Goal: Task Accomplishment & Management: Manage account settings

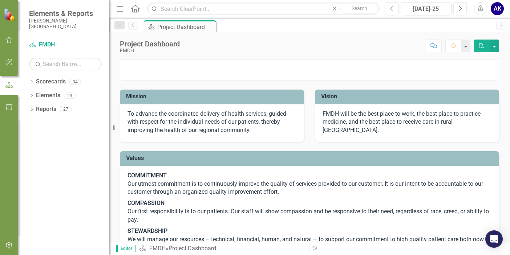
click at [501, 8] on div "AK" at bounding box center [497, 8] width 13 height 13
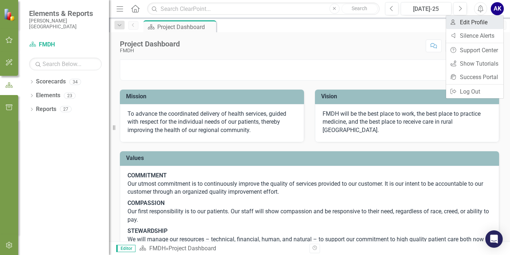
click at [468, 25] on link "User Edit Profile" at bounding box center [474, 22] width 57 height 13
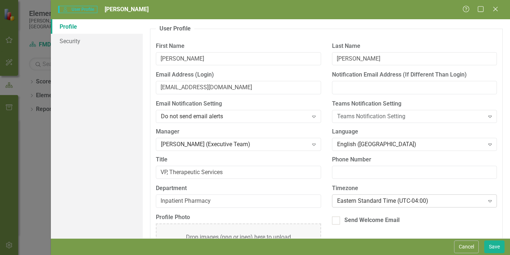
click at [387, 203] on div "Eastern Standard Time (UTC-04:00)" at bounding box center [410, 201] width 147 height 8
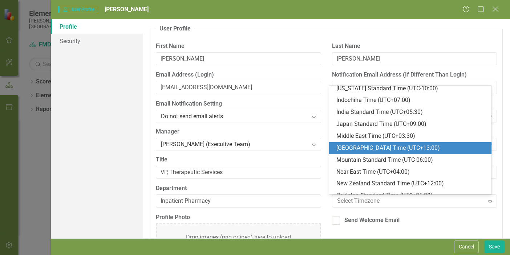
scroll to position [215, 0]
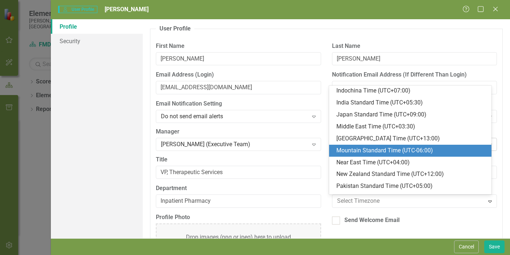
click at [395, 149] on div "Mountain Standard Time (UTC-06:00)" at bounding box center [411, 151] width 151 height 8
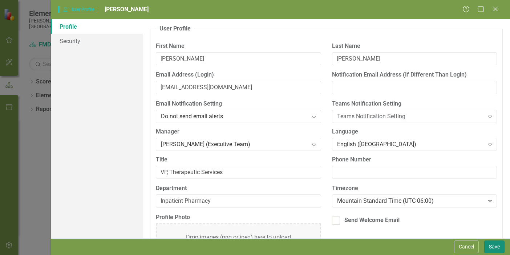
click at [495, 248] on button "Save" at bounding box center [494, 247] width 20 height 13
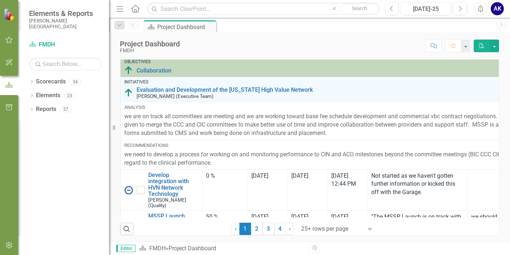
scroll to position [36, 0]
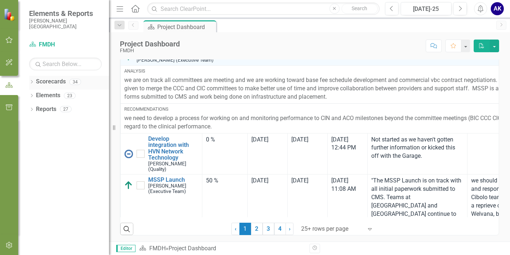
click at [33, 82] on icon "Dropdown" at bounding box center [31, 83] width 5 height 4
click at [49, 94] on link "FMDH" at bounding box center [74, 96] width 69 height 8
click at [37, 96] on icon "Dropdown" at bounding box center [35, 95] width 5 height 4
click at [44, 110] on icon "Dropdown" at bounding box center [42, 109] width 5 height 4
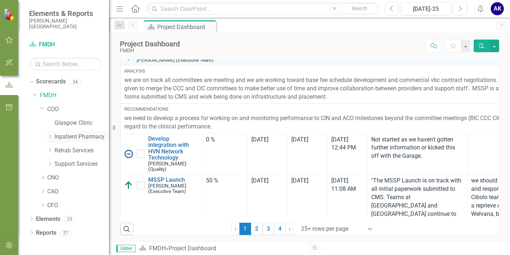
click at [50, 137] on icon "Dropdown" at bounding box center [49, 136] width 5 height 4
click at [76, 138] on link "Inpatient Pharmacy" at bounding box center [82, 137] width 55 height 8
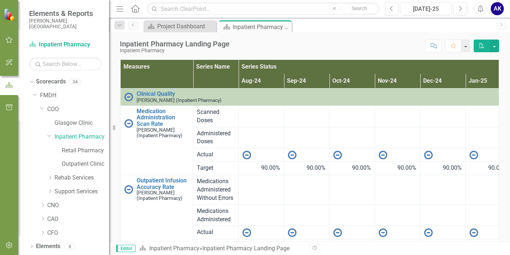
click at [8, 39] on icon "button" at bounding box center [9, 40] width 8 height 6
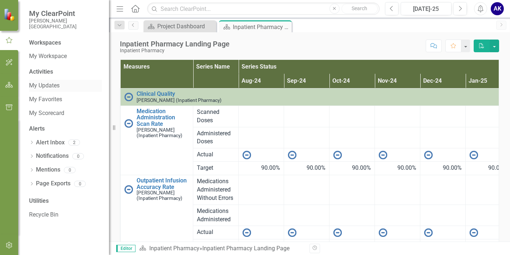
click at [54, 87] on link "My Updates" at bounding box center [65, 86] width 73 height 8
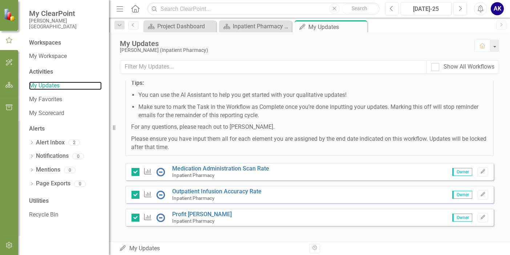
scroll to position [123, 0]
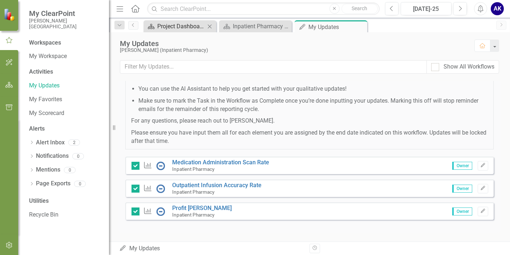
click at [167, 30] on div "Project Dashboard" at bounding box center [181, 26] width 48 height 9
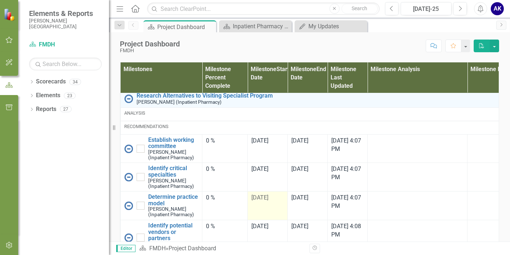
scroll to position [509, 0]
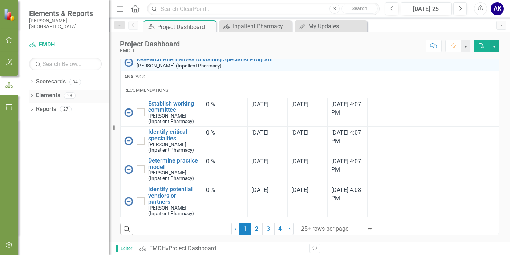
click at [33, 96] on icon "Dropdown" at bounding box center [31, 96] width 5 height 4
click at [35, 109] on icon "Dropdown" at bounding box center [35, 110] width 5 height 4
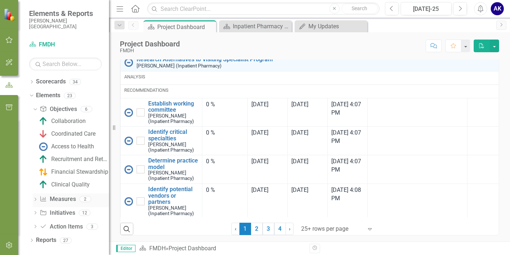
click at [33, 201] on icon "Dropdown" at bounding box center [35, 200] width 5 height 4
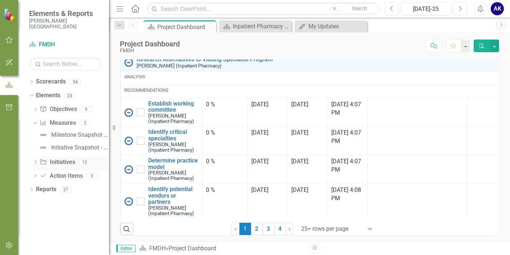
click at [37, 164] on icon "Dropdown" at bounding box center [35, 163] width 5 height 4
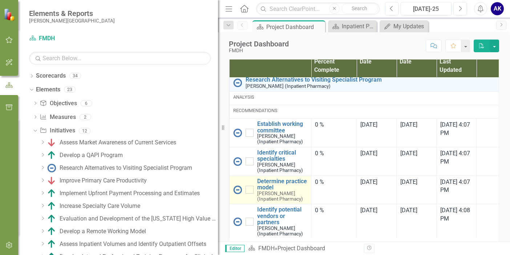
scroll to position [521, 0]
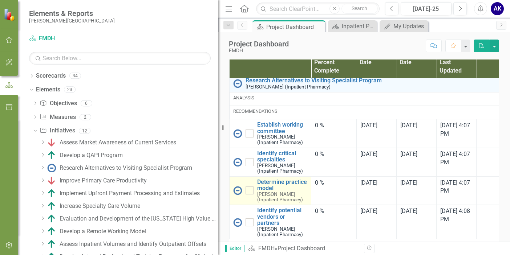
drag, startPoint x: 109, startPoint y: 186, endPoint x: 239, endPoint y: 195, distance: 130.5
click at [239, 195] on div "Elements & Reports [PERSON_NAME] Deaconess Hospital Scorecard FMDH Search Dropd…" at bounding box center [255, 127] width 510 height 255
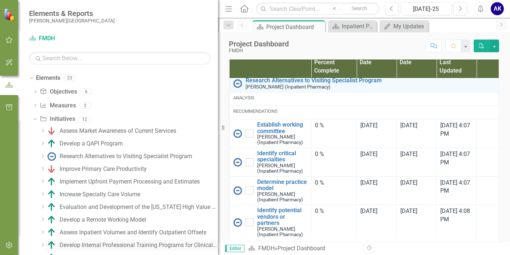
scroll to position [0, 0]
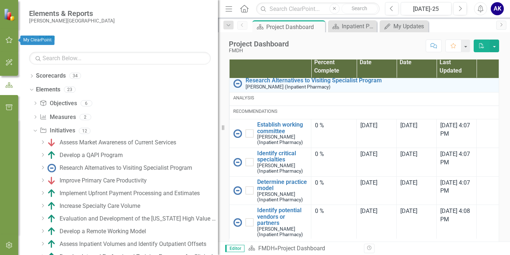
click at [10, 42] on icon "button" at bounding box center [9, 40] width 8 height 6
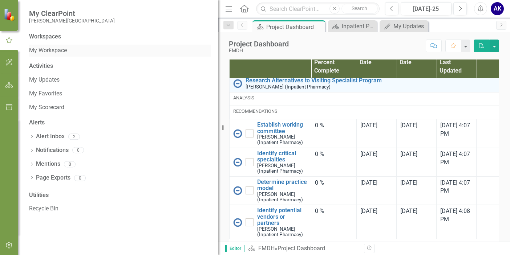
click at [54, 48] on link "My Workspace" at bounding box center [120, 51] width 182 height 8
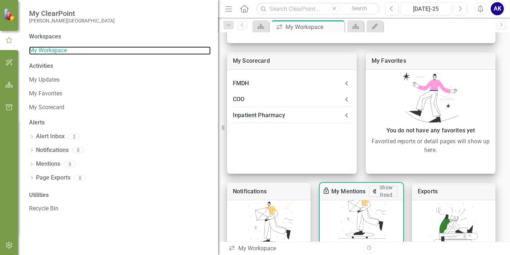
scroll to position [175, 0]
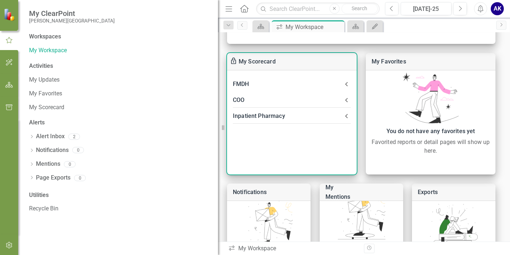
click at [288, 119] on div "Inpatient Pharmacy" at bounding box center [287, 116] width 109 height 10
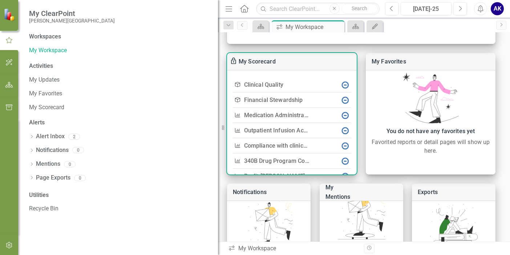
scroll to position [13, 0]
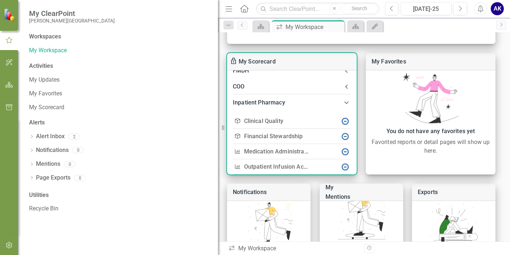
click at [270, 121] on link "Clinical Quality" at bounding box center [263, 121] width 39 height 7
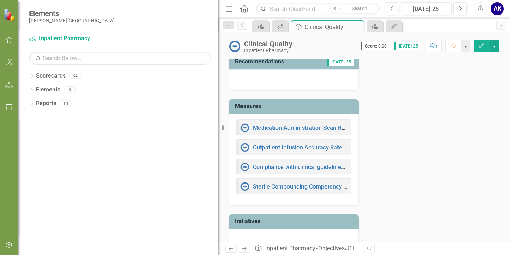
scroll to position [112, 0]
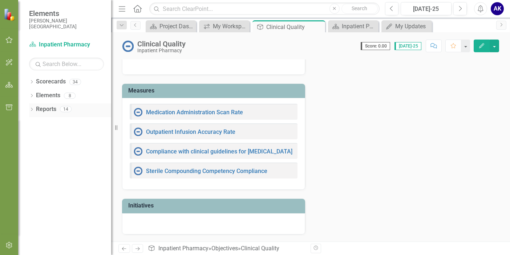
drag, startPoint x: 223, startPoint y: 130, endPoint x: 111, endPoint y: 106, distance: 113.9
click at [111, 106] on div "Resize" at bounding box center [114, 127] width 6 height 255
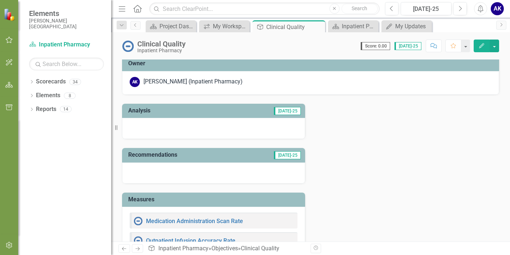
scroll to position [0, 0]
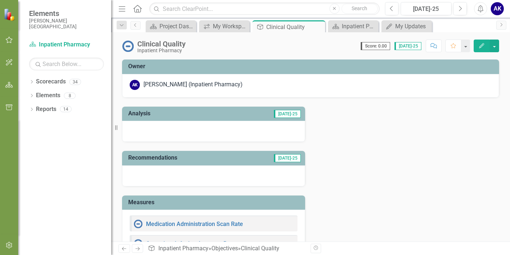
click at [12, 42] on icon "button" at bounding box center [9, 40] width 8 height 6
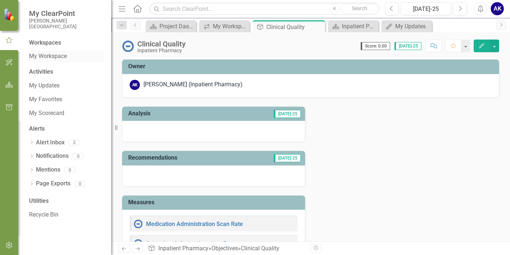
click at [51, 56] on link "My Workspace" at bounding box center [66, 56] width 75 height 8
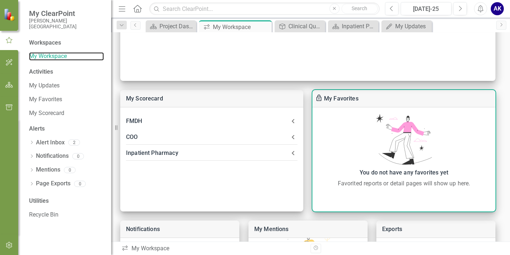
scroll to position [182, 0]
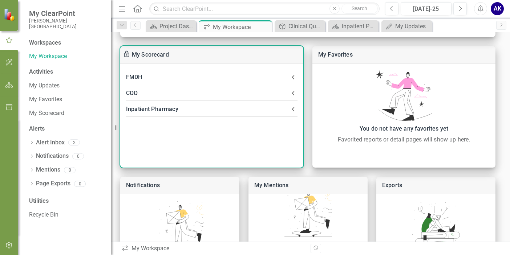
click at [290, 92] on icon at bounding box center [293, 93] width 9 height 9
click at [192, 111] on link "Develop antibiotic pathways" at bounding box center [174, 111] width 74 height 7
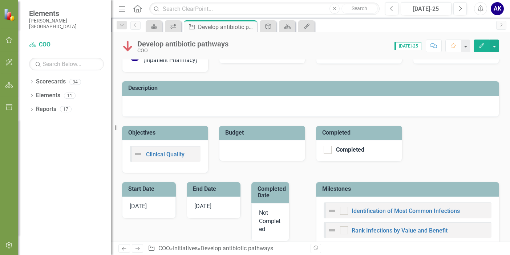
scroll to position [73, 0]
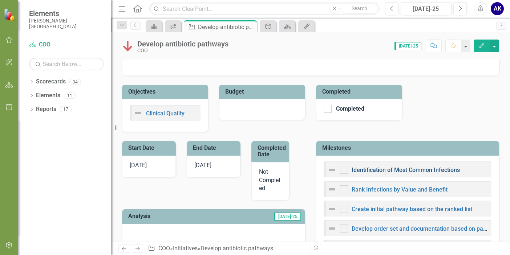
click at [410, 171] on link "Identification of Most Common Infections" at bounding box center [406, 170] width 108 height 7
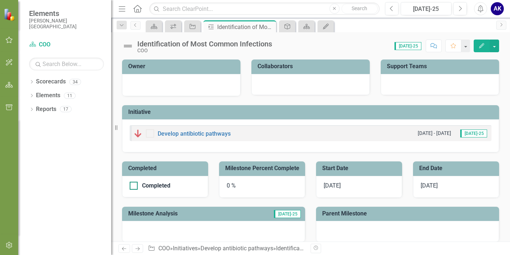
click at [132, 185] on input "Completed" at bounding box center [132, 184] width 5 height 5
checkbox input "true"
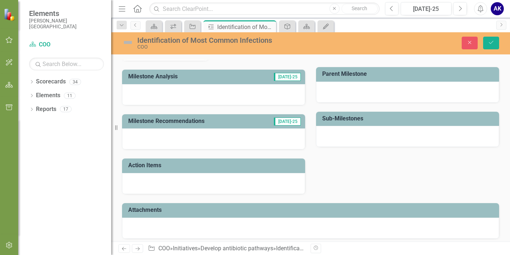
scroll to position [144, 0]
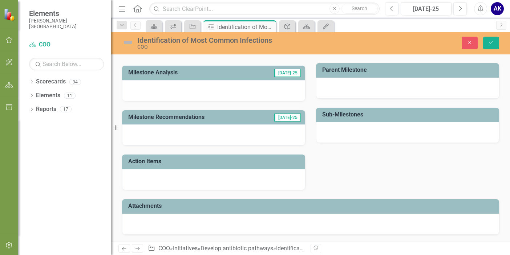
click at [170, 231] on div at bounding box center [310, 224] width 377 height 21
click at [179, 213] on td "Attachments" at bounding box center [311, 207] width 367 height 12
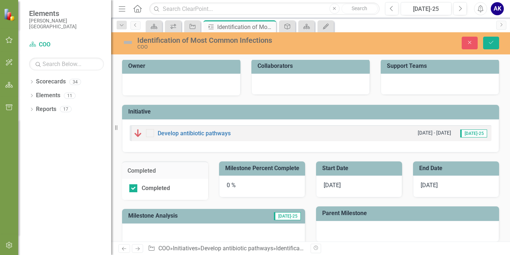
scroll to position [0, 0]
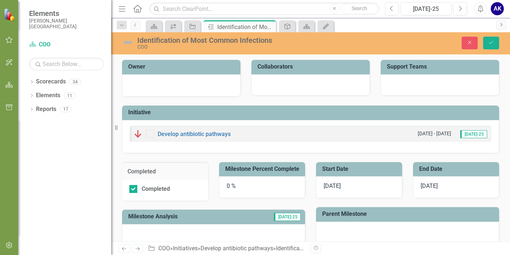
click at [501, 26] on icon "Next" at bounding box center [502, 25] width 6 height 4
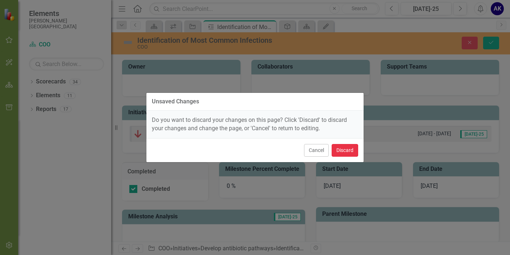
click at [338, 152] on button "Discard" at bounding box center [345, 150] width 27 height 13
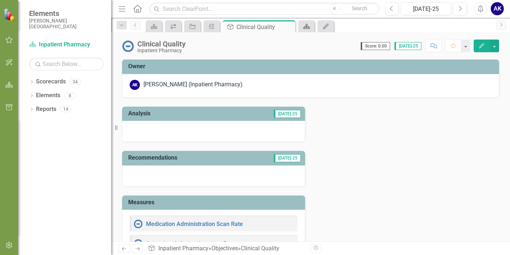
click at [305, 28] on icon "Scorecard" at bounding box center [306, 27] width 7 height 6
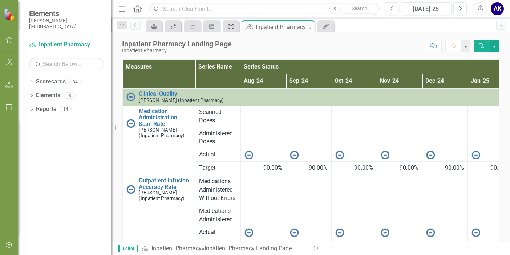
click at [230, 29] on icon "Objective" at bounding box center [230, 27] width 7 height 6
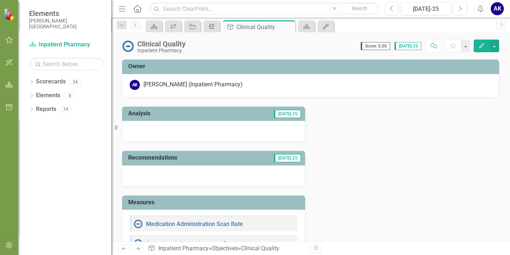
click at [213, 26] on icon "Milestone" at bounding box center [211, 27] width 7 height 6
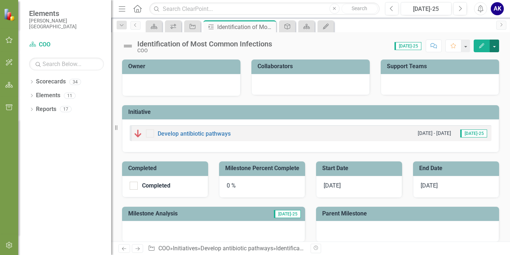
click at [494, 48] on button "button" at bounding box center [494, 46] width 9 height 13
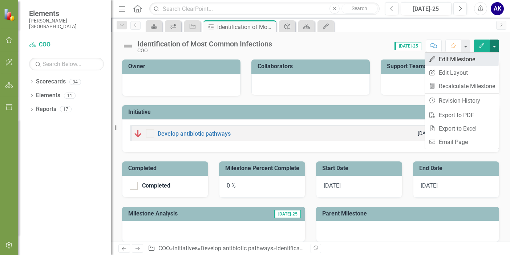
click at [467, 58] on link "Edit Edit Milestone" at bounding box center [462, 59] width 74 height 13
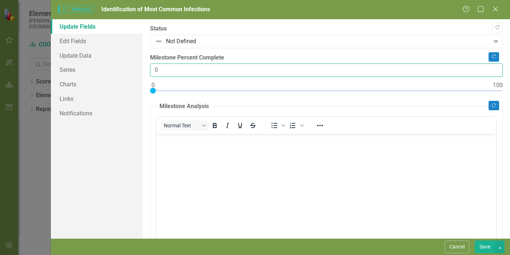
click at [165, 66] on input "0" at bounding box center [326, 70] width 353 height 13
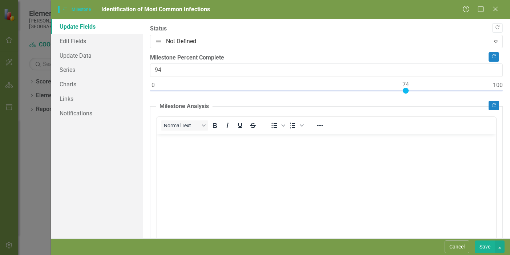
type input "100"
drag, startPoint x: 154, startPoint y: 91, endPoint x: 511, endPoint y: 99, distance: 357.3
click at [510, 99] on html "Elements [PERSON_NAME] Deaconess Hospital Scorecard COO Search Dropdown Scoreca…" at bounding box center [255, 127] width 510 height 255
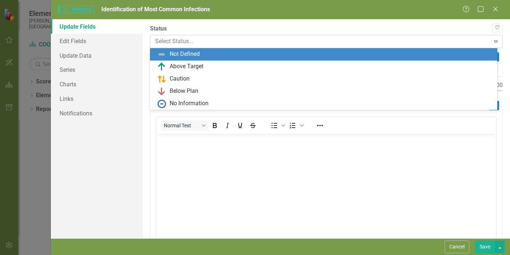
click at [480, 43] on div at bounding box center [320, 42] width 330 height 10
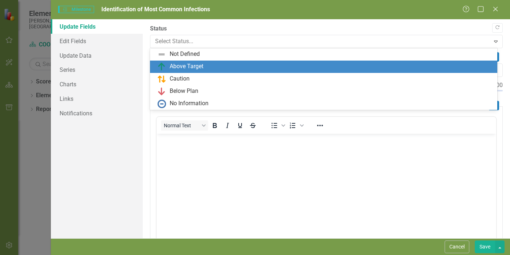
click at [207, 66] on div "Above Target" at bounding box center [325, 66] width 336 height 9
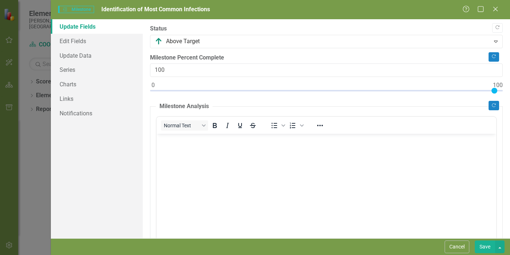
click at [228, 179] on body "Rich Text Area. Press ALT-0 for help." at bounding box center [327, 188] width 340 height 109
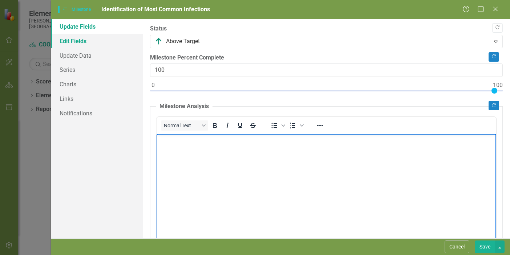
click at [80, 47] on link "Edit Fields" at bounding box center [97, 41] width 92 height 15
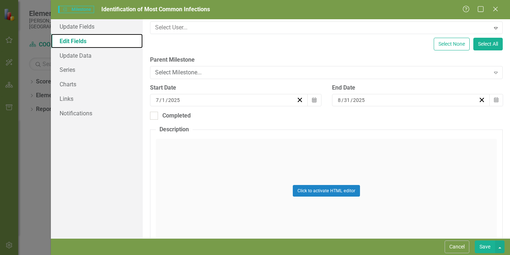
scroll to position [109, 0]
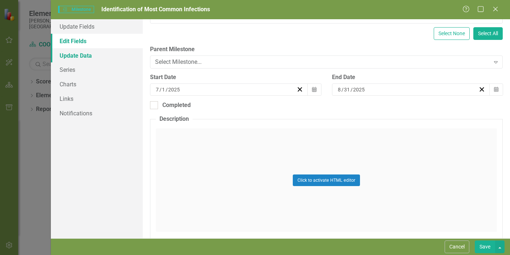
click at [100, 59] on link "Update Data" at bounding box center [97, 55] width 92 height 15
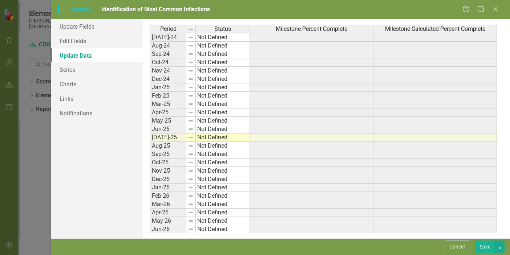
click at [296, 39] on td at bounding box center [312, 37] width 124 height 9
click at [93, 70] on link "Series" at bounding box center [97, 69] width 92 height 15
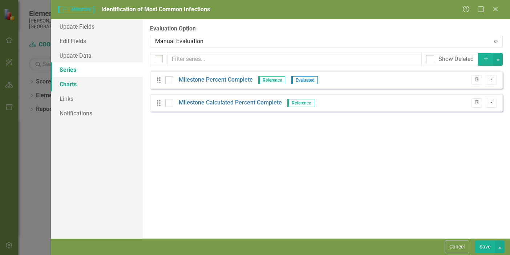
click at [77, 86] on link "Charts" at bounding box center [97, 84] width 92 height 15
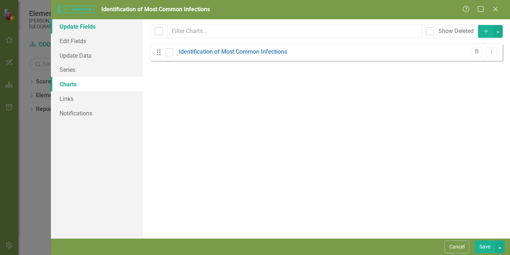
click at [92, 25] on link "Update Fields" at bounding box center [97, 26] width 92 height 15
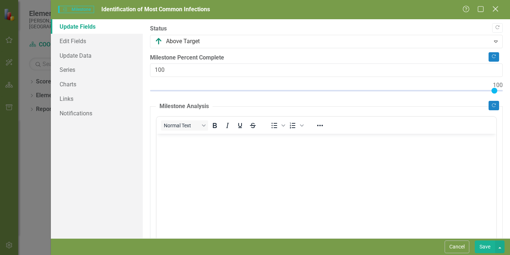
click at [496, 10] on icon "Close" at bounding box center [495, 8] width 9 height 7
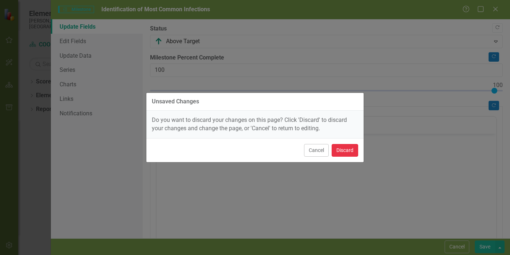
click at [347, 153] on button "Discard" at bounding box center [345, 150] width 27 height 13
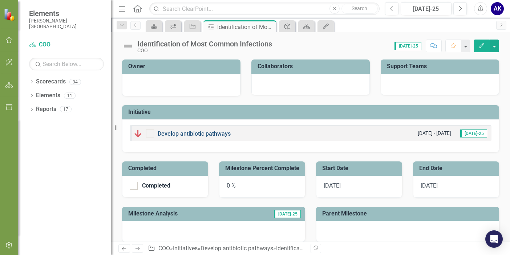
click at [170, 131] on link "Develop antibiotic pathways" at bounding box center [194, 133] width 73 height 7
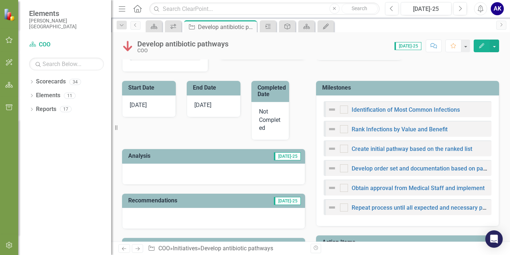
scroll to position [145, 0]
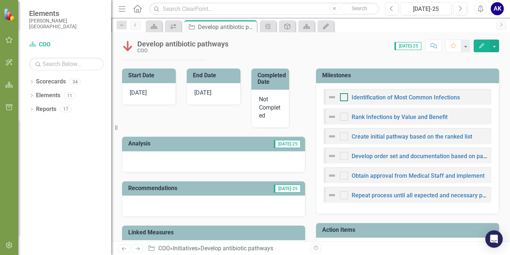
click at [344, 99] on div at bounding box center [344, 97] width 8 height 8
click at [344, 98] on input "checkbox" at bounding box center [342, 95] width 5 height 5
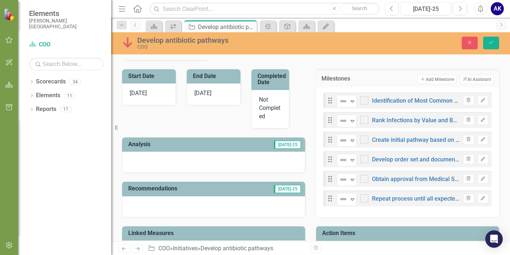
checkbox input "true"
click at [495, 44] on button "Save" at bounding box center [491, 43] width 16 height 13
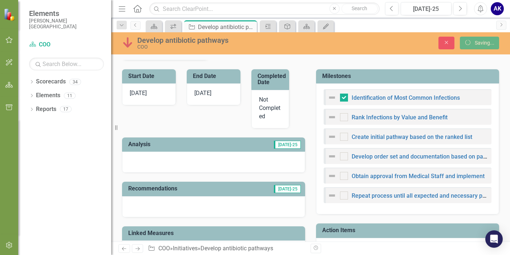
checkbox input "false"
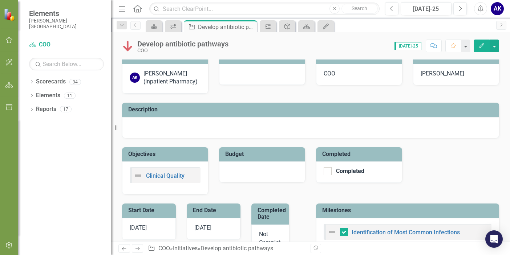
scroll to position [0, 0]
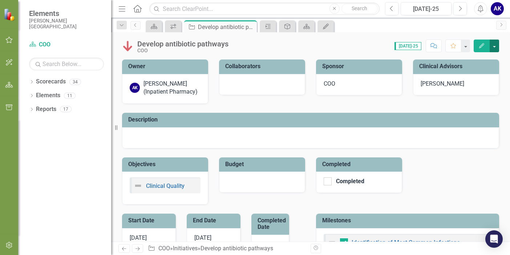
click at [495, 46] on button "button" at bounding box center [494, 46] width 9 height 13
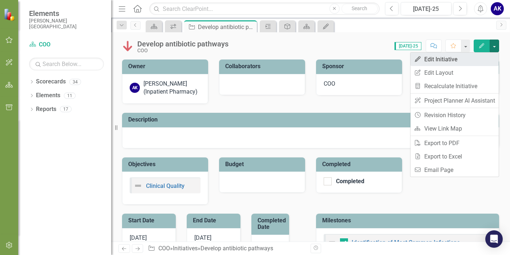
click at [450, 59] on link "Edit Edit Initiative" at bounding box center [455, 59] width 88 height 13
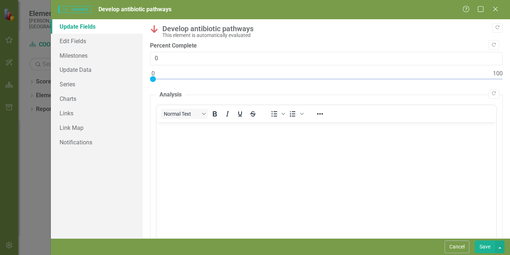
click at [192, 44] on label "Percent Complete" at bounding box center [326, 46] width 353 height 8
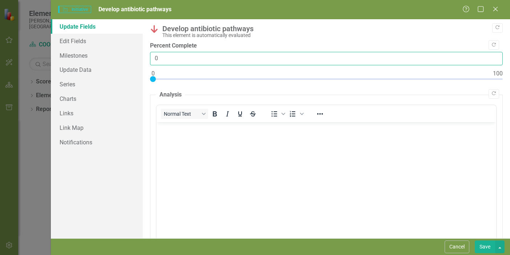
click at [192, 52] on input "0" at bounding box center [326, 58] width 353 height 13
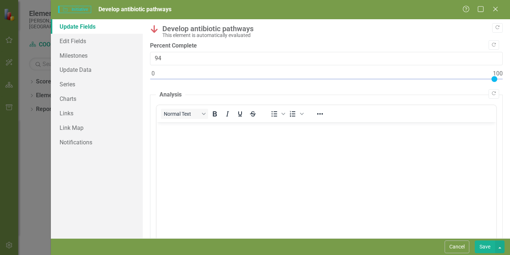
type input "100"
drag, startPoint x: 154, startPoint y: 78, endPoint x: 511, endPoint y: 78, distance: 357.2
click at [510, 78] on html "Elements [PERSON_NAME] Deaconess Hospital Scorecard COO Search Dropdown Scoreca…" at bounding box center [255, 127] width 510 height 255
click at [482, 247] on button "Save" at bounding box center [485, 247] width 20 height 13
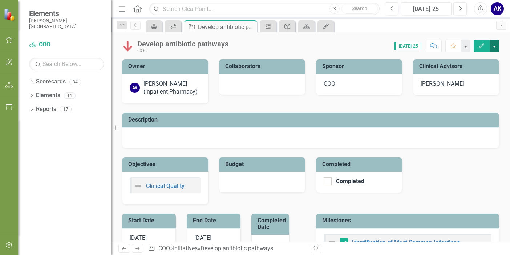
click at [496, 45] on button "button" at bounding box center [494, 46] width 9 height 13
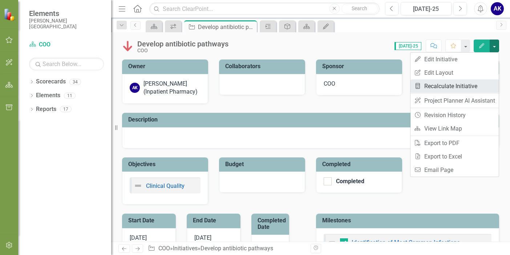
click at [461, 89] on link "Recalculate Measure Recalculate Initiative" at bounding box center [455, 86] width 88 height 13
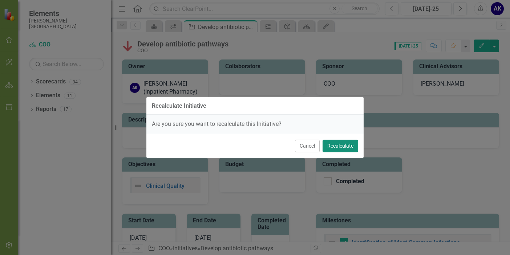
click at [350, 147] on button "Recalculate" at bounding box center [341, 146] width 36 height 13
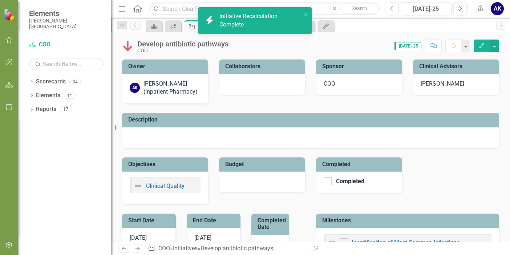
checkbox input "true"
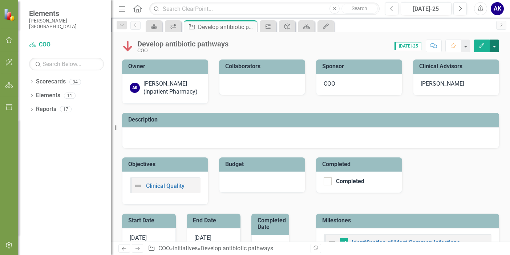
click at [494, 49] on button "button" at bounding box center [494, 46] width 9 height 13
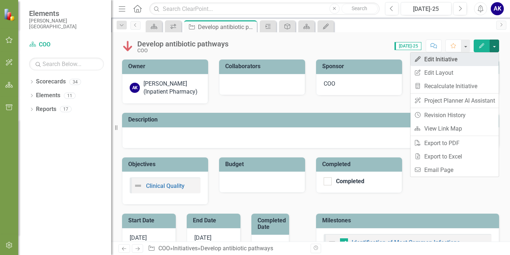
click at [454, 62] on link "Edit Edit Initiative" at bounding box center [455, 59] width 88 height 13
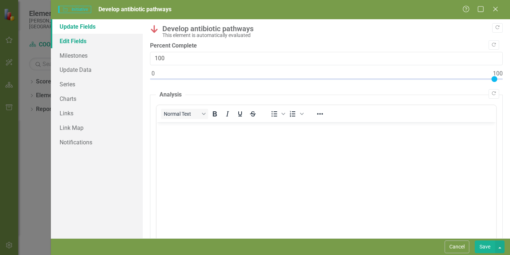
click at [76, 45] on link "Edit Fields" at bounding box center [97, 41] width 92 height 15
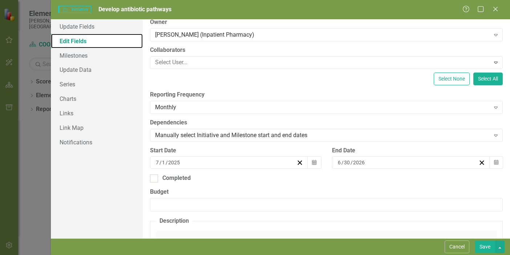
scroll to position [109, 0]
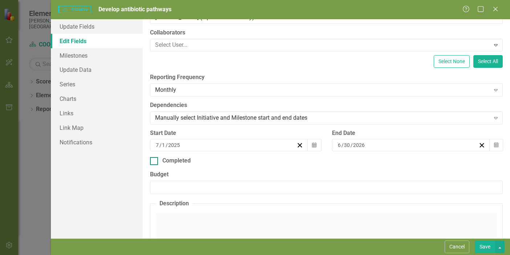
click at [154, 164] on div at bounding box center [154, 161] width 8 height 8
click at [154, 162] on input "Completed" at bounding box center [152, 159] width 5 height 5
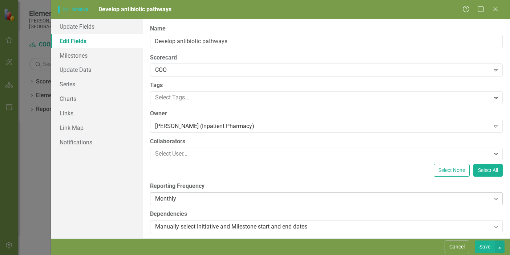
scroll to position [73, 0]
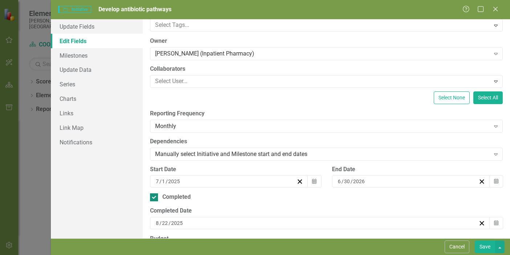
click at [154, 198] on input "Completed" at bounding box center [152, 196] width 5 height 5
checkbox input "false"
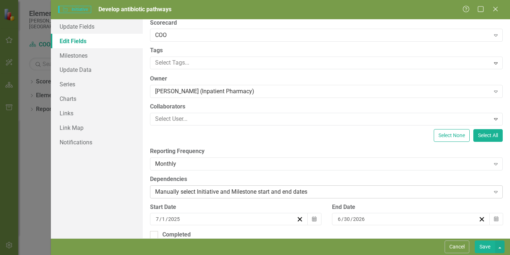
scroll to position [0, 0]
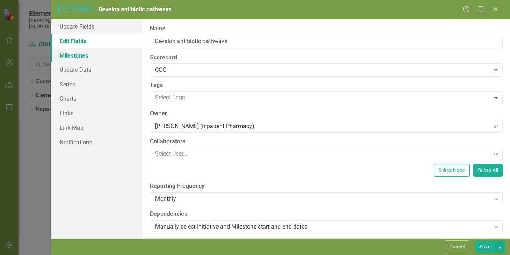
click at [80, 60] on link "Milestones" at bounding box center [97, 55] width 92 height 15
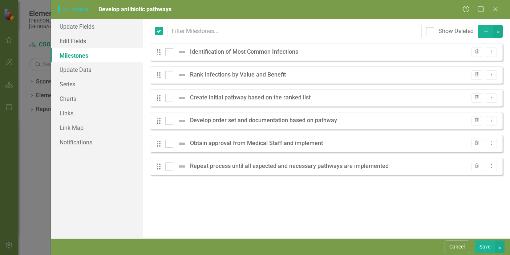
checkbox input "false"
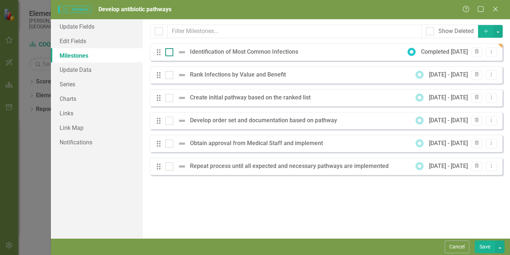
click at [170, 52] on div at bounding box center [169, 52] width 8 height 8
click at [170, 52] on input "checkbox" at bounding box center [167, 50] width 5 height 5
checkbox input "true"
click at [488, 249] on button "Save" at bounding box center [485, 247] width 20 height 13
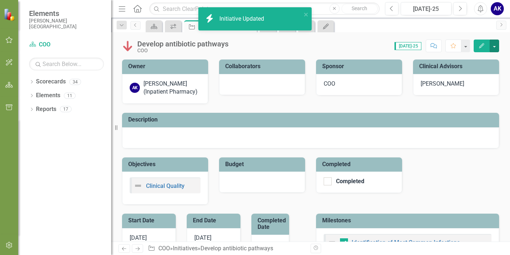
checkbox input "true"
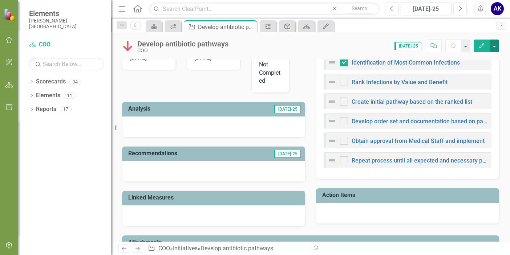
scroll to position [182, 0]
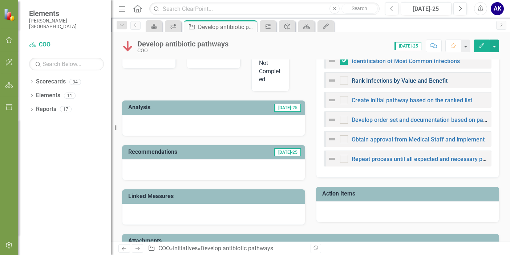
click at [406, 81] on link "Rank Infections by Value and Benefit" at bounding box center [400, 80] width 96 height 7
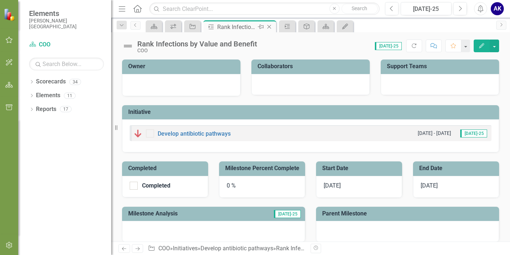
click at [237, 28] on div "Rank Infections by Value and Benefit" at bounding box center [236, 27] width 39 height 9
click at [192, 29] on icon "Initiative" at bounding box center [192, 27] width 7 height 6
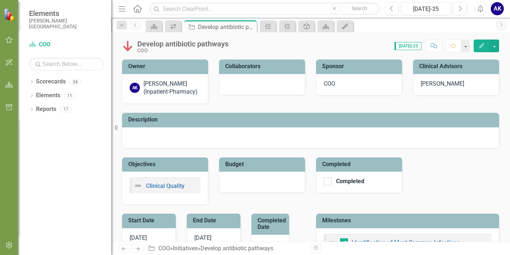
click at [507, 25] on div "Dropdown Search Scorecard Project Dashboard Close icon.workspace My Workspace C…" at bounding box center [310, 25] width 399 height 15
click at [159, 28] on link "Scorecard" at bounding box center [154, 26] width 13 height 9
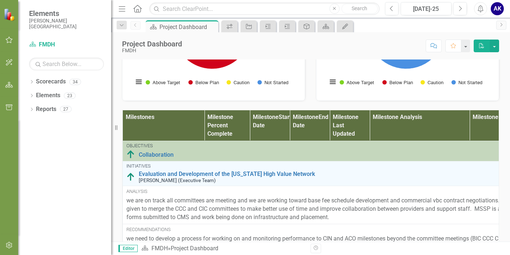
scroll to position [363, 0]
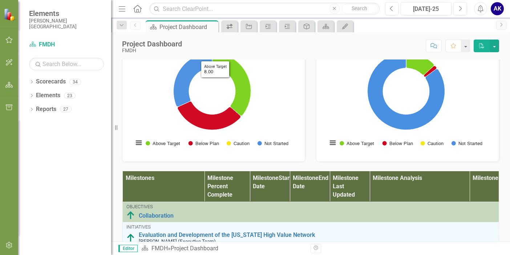
click at [228, 30] on div "icon.workspace" at bounding box center [228, 26] width 10 height 9
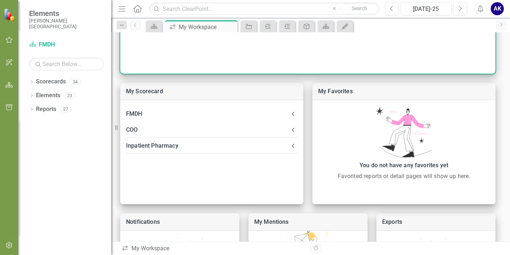
scroll to position [145, 0]
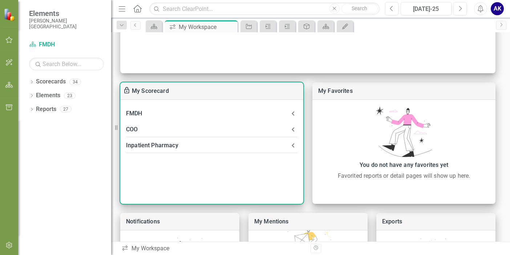
click at [294, 115] on icon at bounding box center [293, 114] width 3 height 4
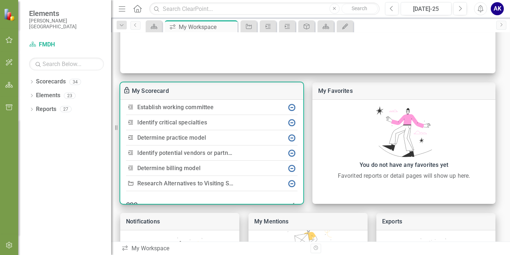
scroll to position [56, 0]
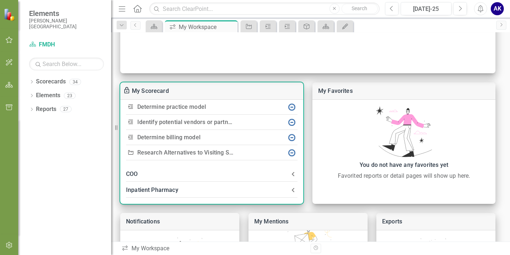
click at [291, 191] on icon at bounding box center [293, 190] width 9 height 9
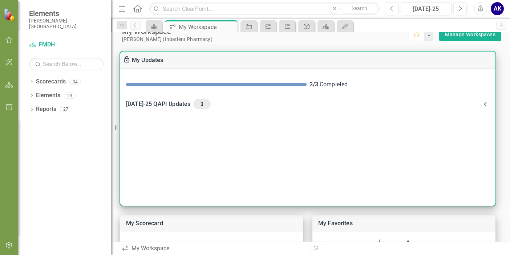
scroll to position [0, 0]
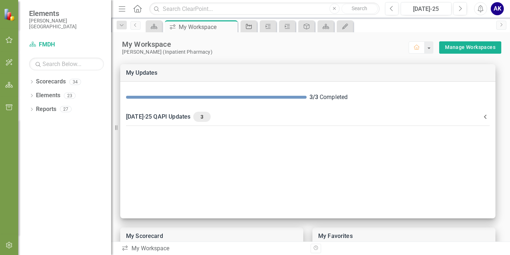
click at [249, 30] on div "Initiative" at bounding box center [247, 26] width 10 height 9
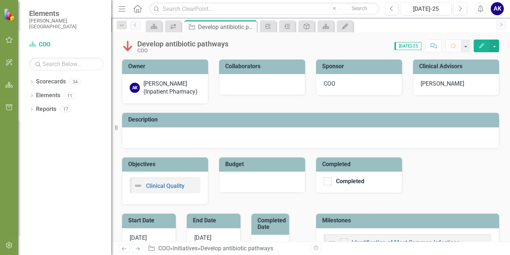
checkbox input "true"
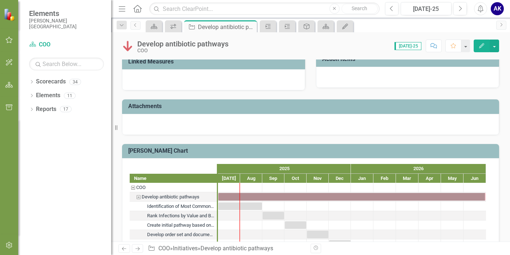
scroll to position [348, 0]
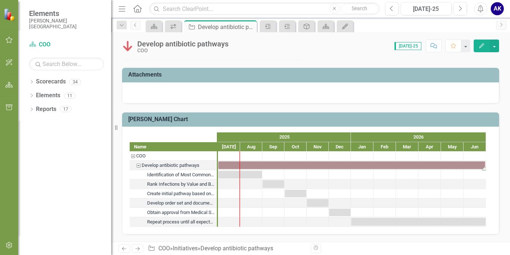
click at [241, 164] on div "Task: Start date: 2025-07-01 End date: 2026-06-30" at bounding box center [351, 166] width 267 height 8
click at [232, 165] on div "Task: Start date: 2025-07-01 End date: 2026-06-30" at bounding box center [351, 166] width 267 height 8
